Goal: Find specific page/section: Find specific page/section

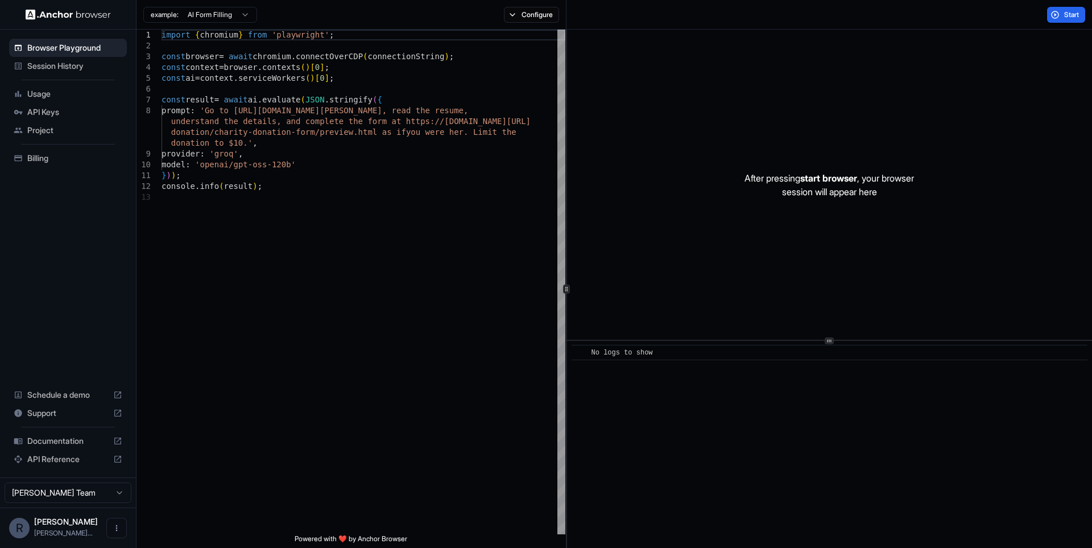
click at [73, 69] on span "Session History" at bounding box center [74, 65] width 95 height 11
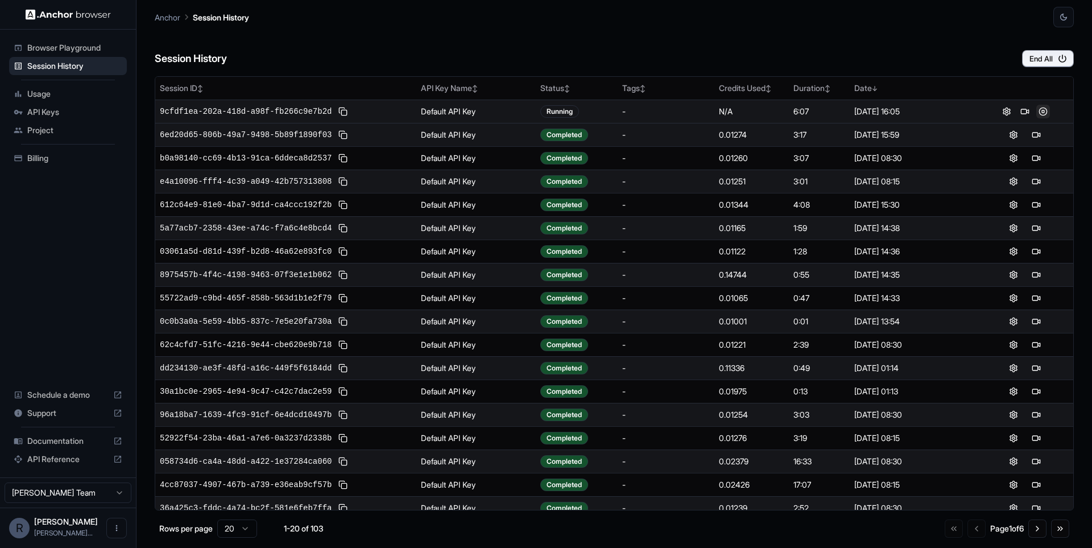
click at [1043, 110] on button at bounding box center [1043, 112] width 14 height 14
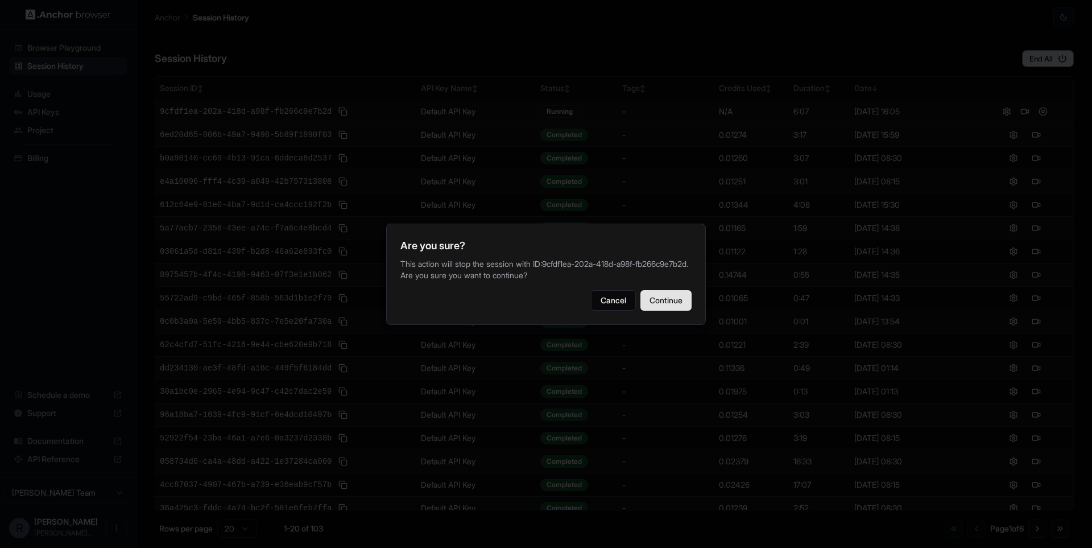
click at [666, 311] on button "Continue" at bounding box center [665, 300] width 51 height 20
